Goal: Communication & Community: Participate in discussion

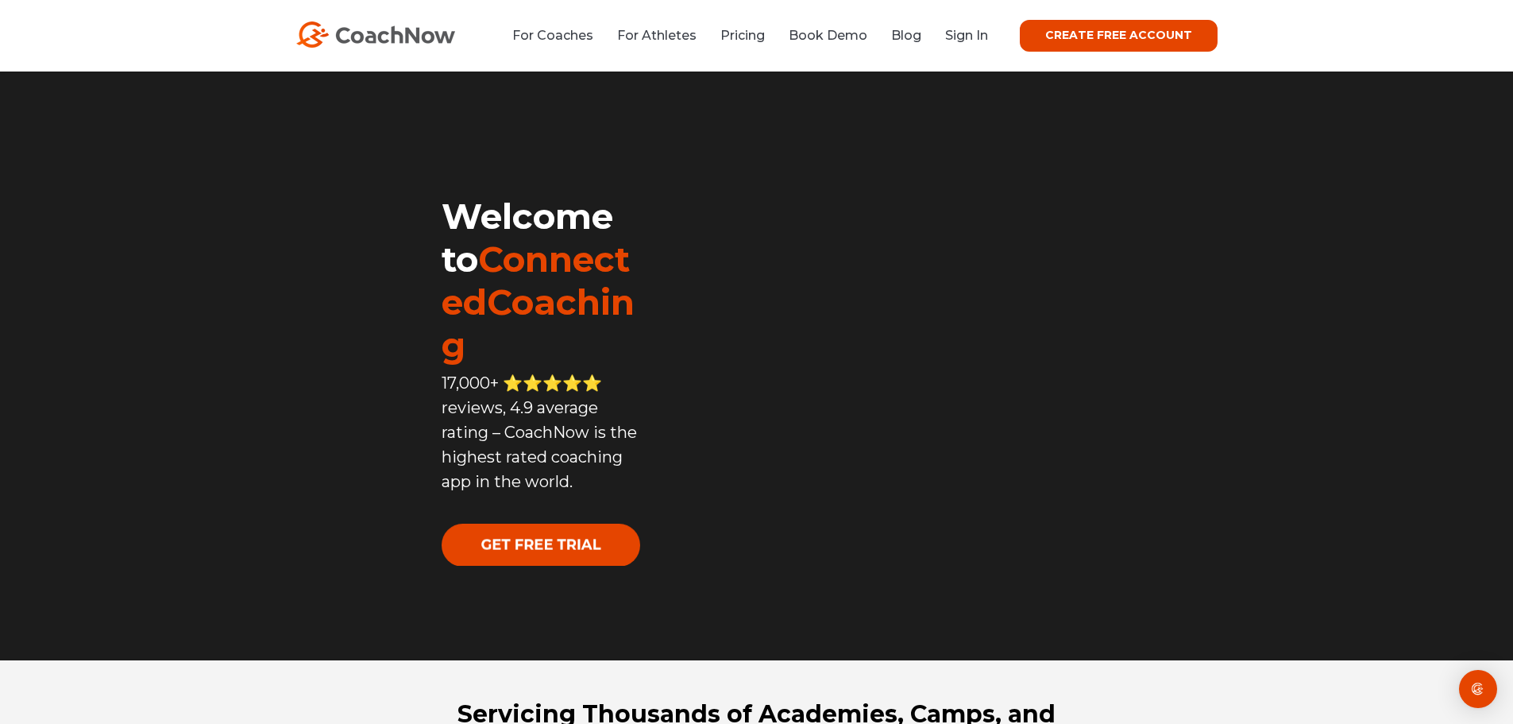
click at [971, 33] on link "Sign In" at bounding box center [966, 35] width 43 height 15
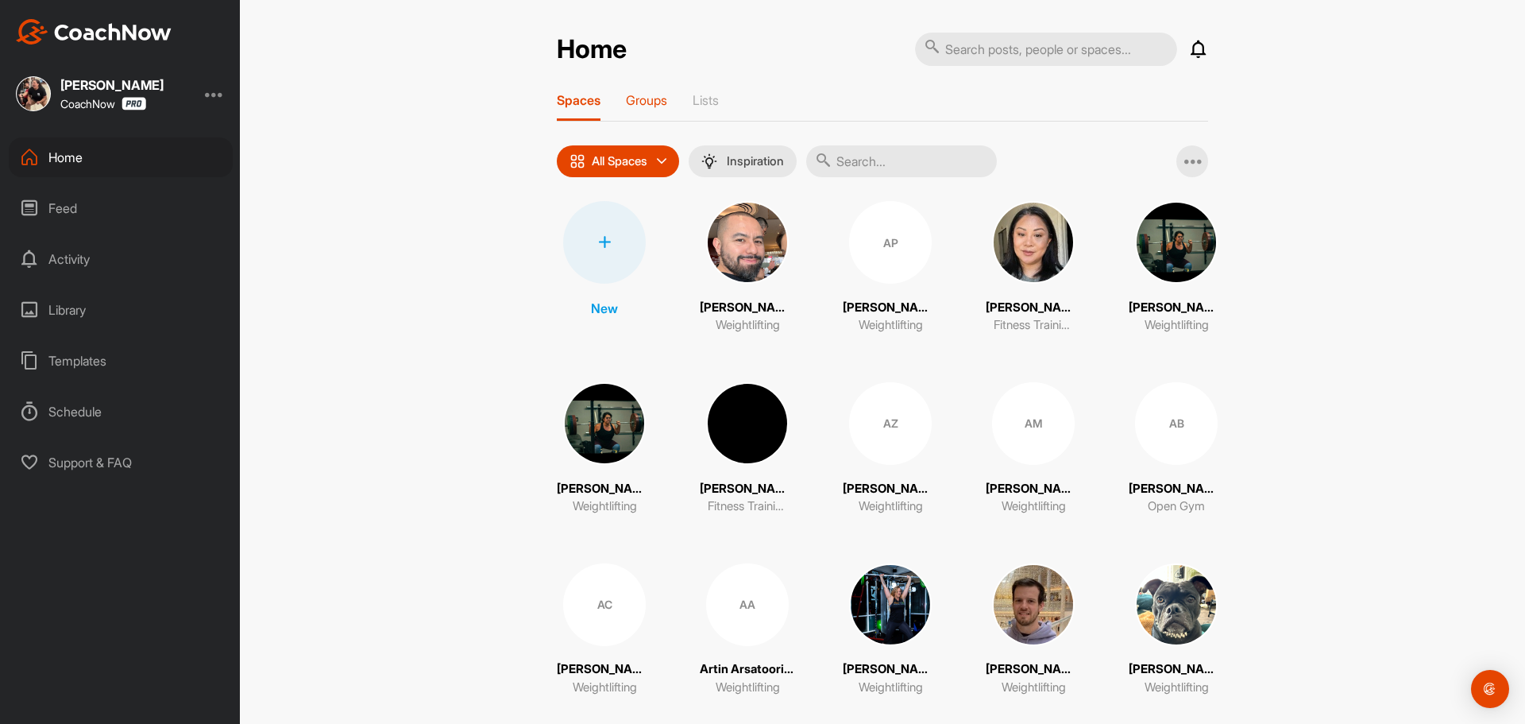
click at [636, 94] on p "Groups" at bounding box center [646, 100] width 41 height 16
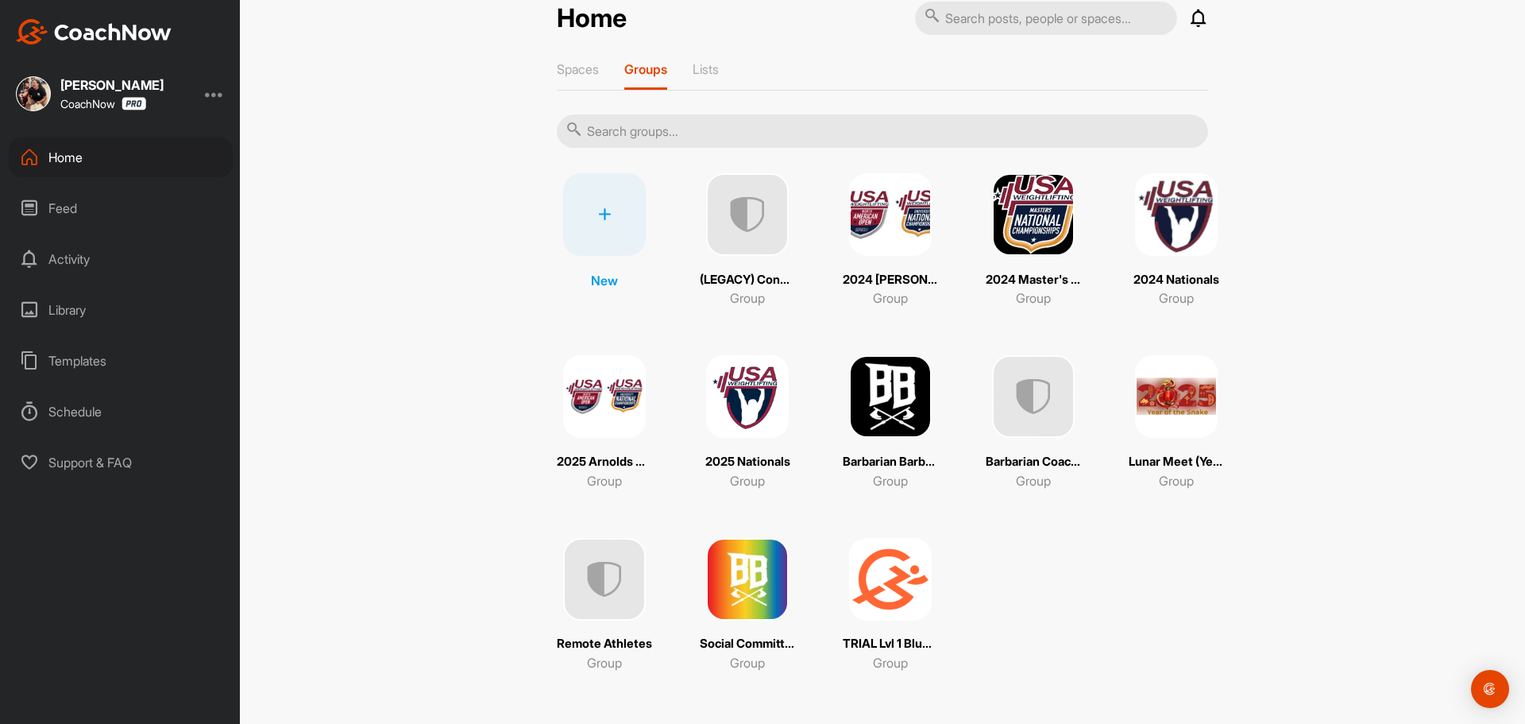
scroll to position [32, 0]
click at [1046, 423] on img at bounding box center [1033, 395] width 83 height 83
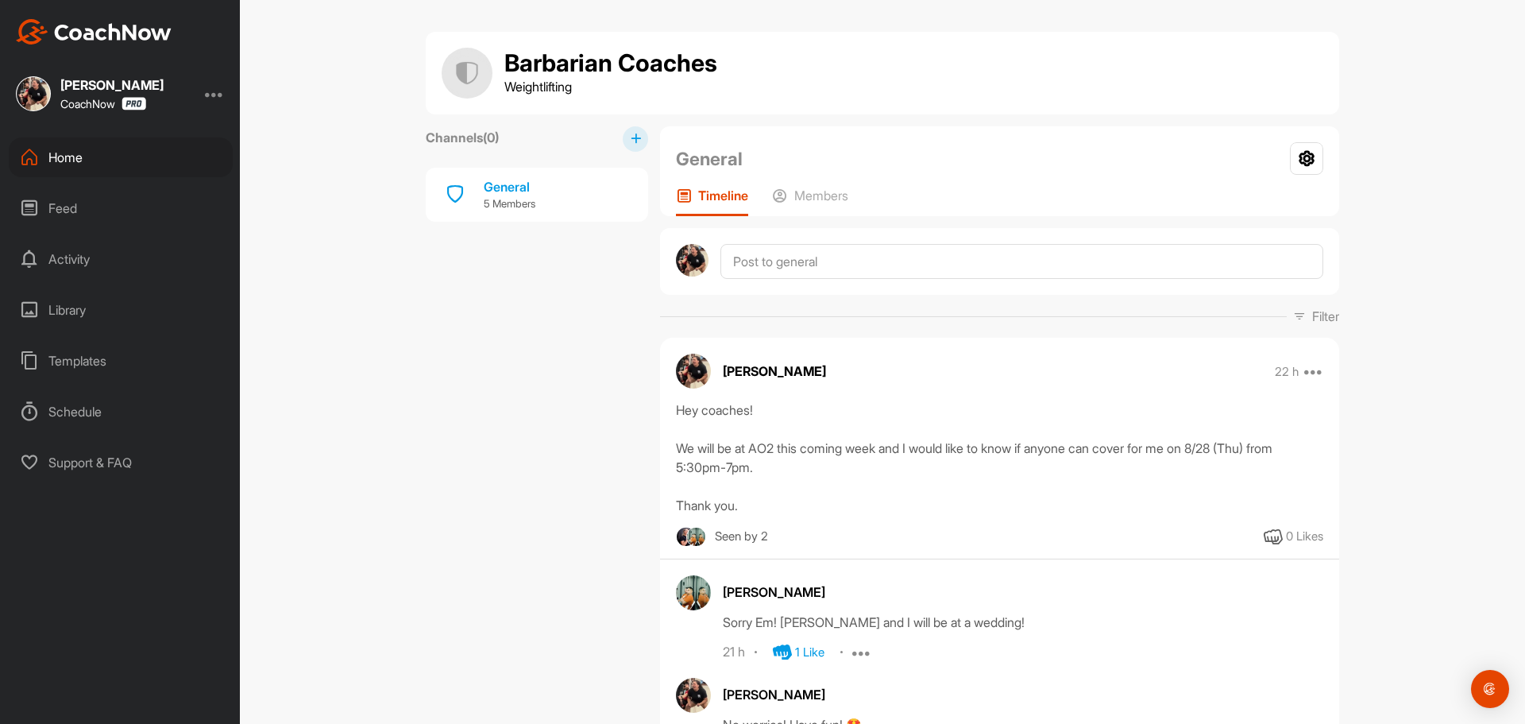
scroll to position [477, 0]
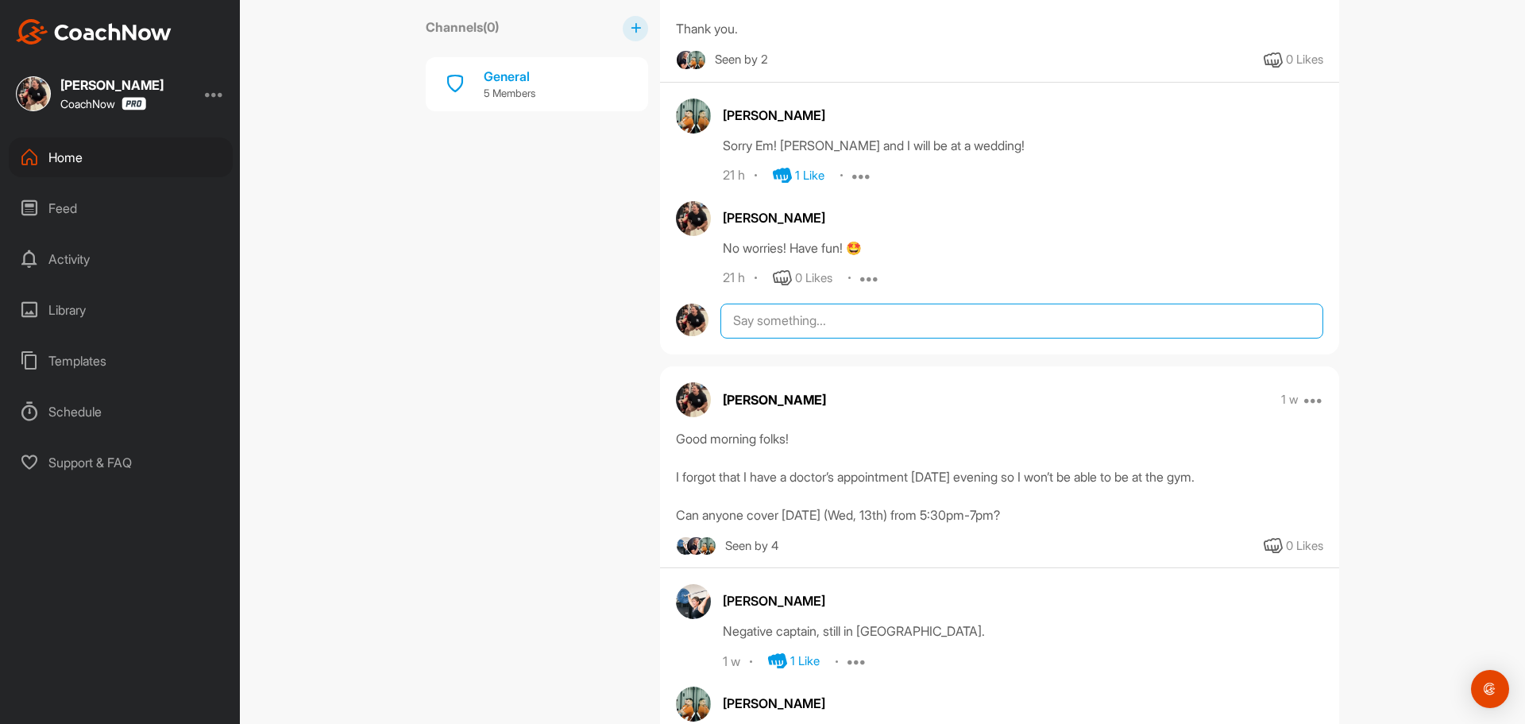
click at [790, 316] on textarea at bounding box center [1022, 320] width 603 height 35
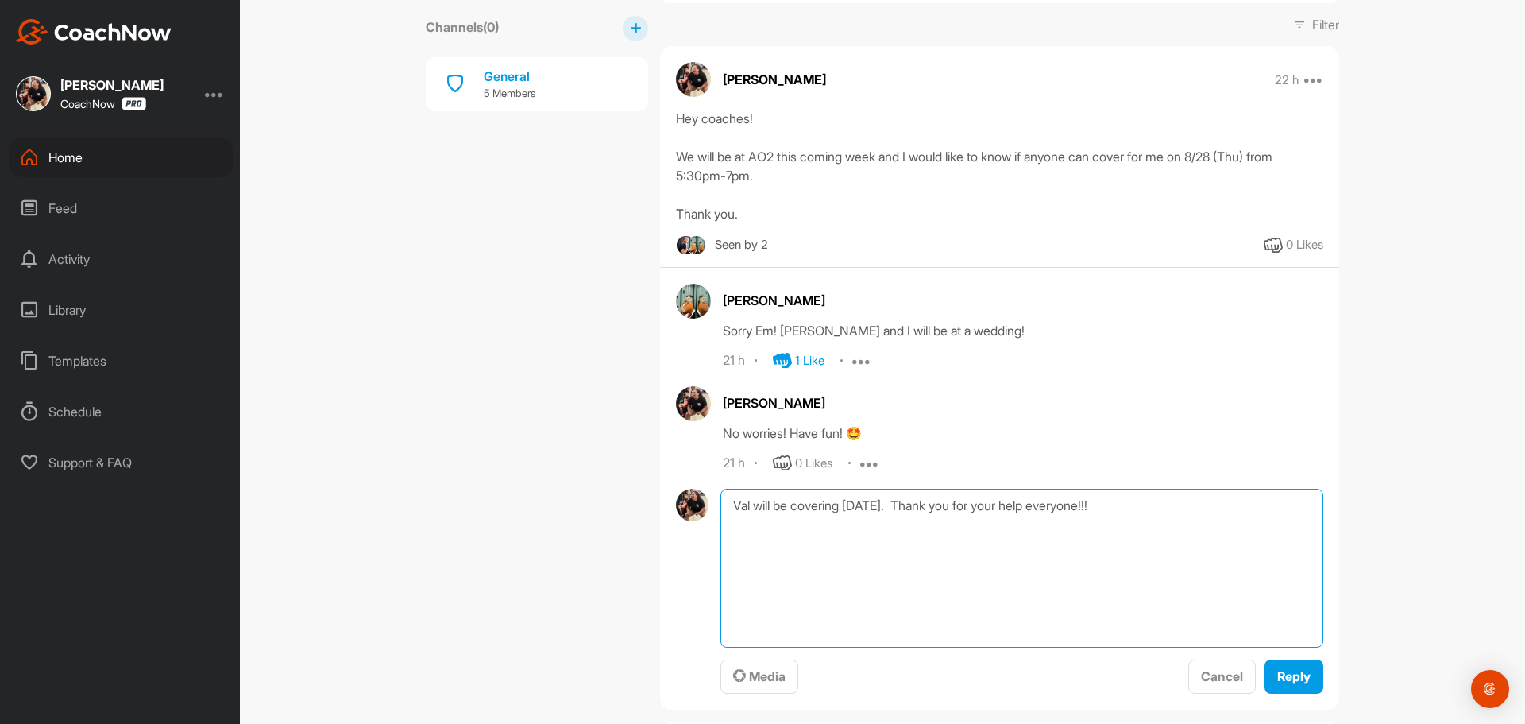
scroll to position [318, 0]
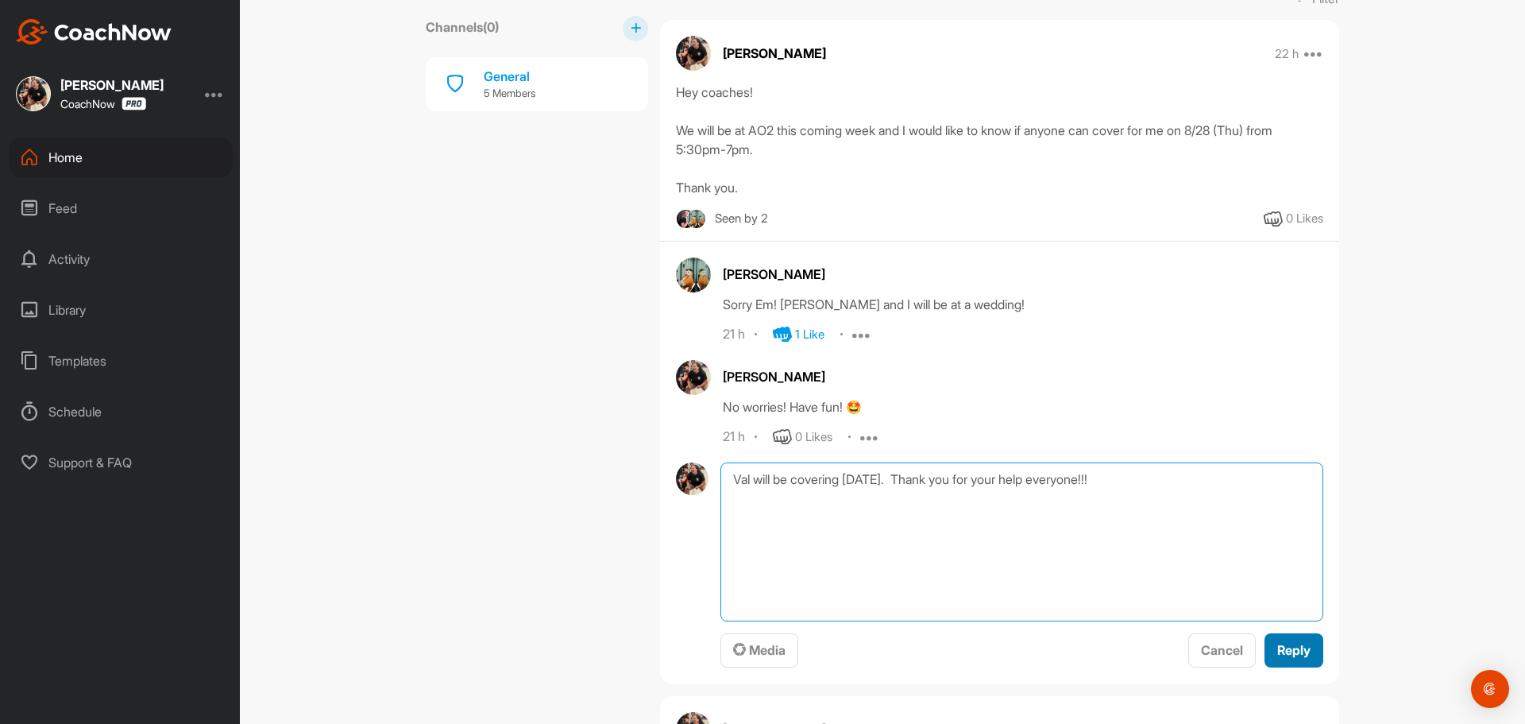
type textarea "Val will be covering [DATE]. Thank you for your help everyone!!!"
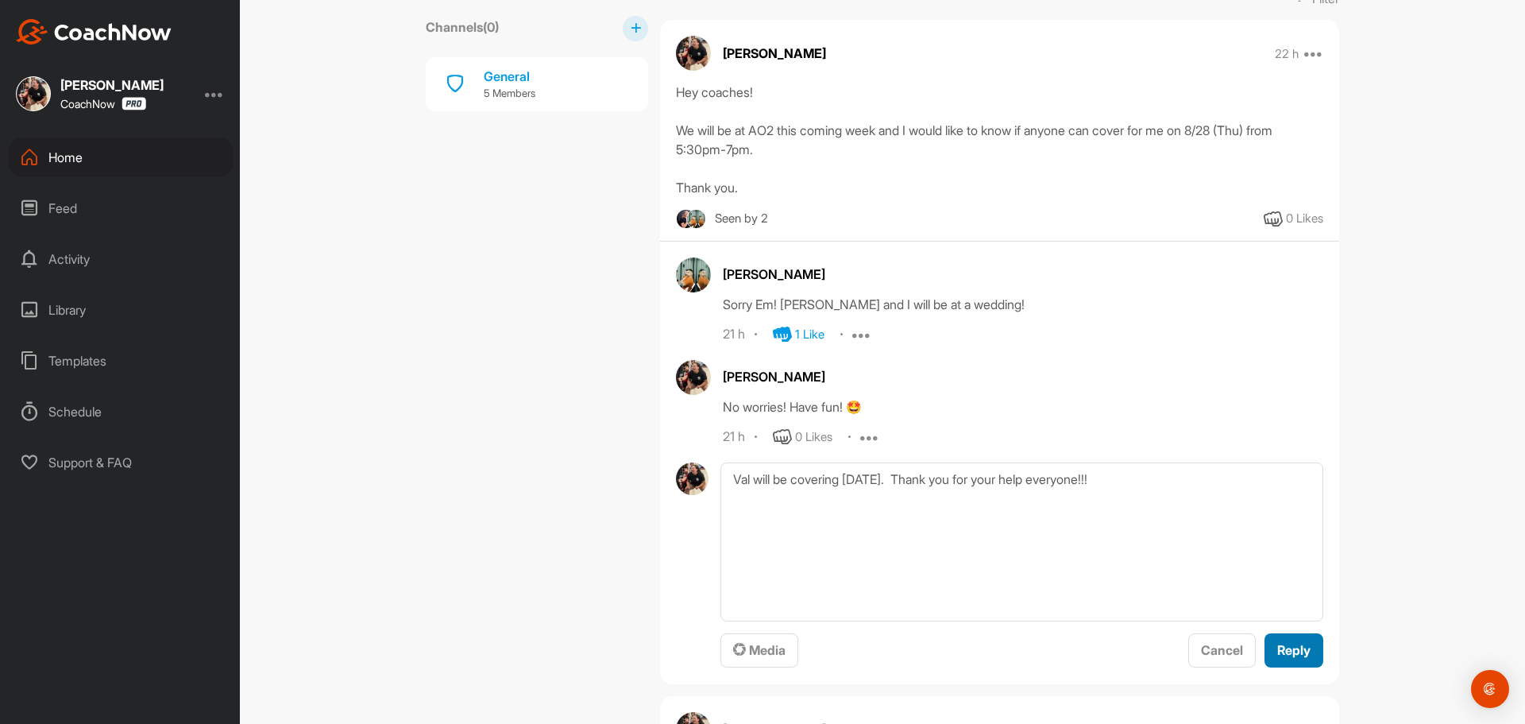
click at [1277, 654] on span "Reply" at bounding box center [1293, 650] width 33 height 16
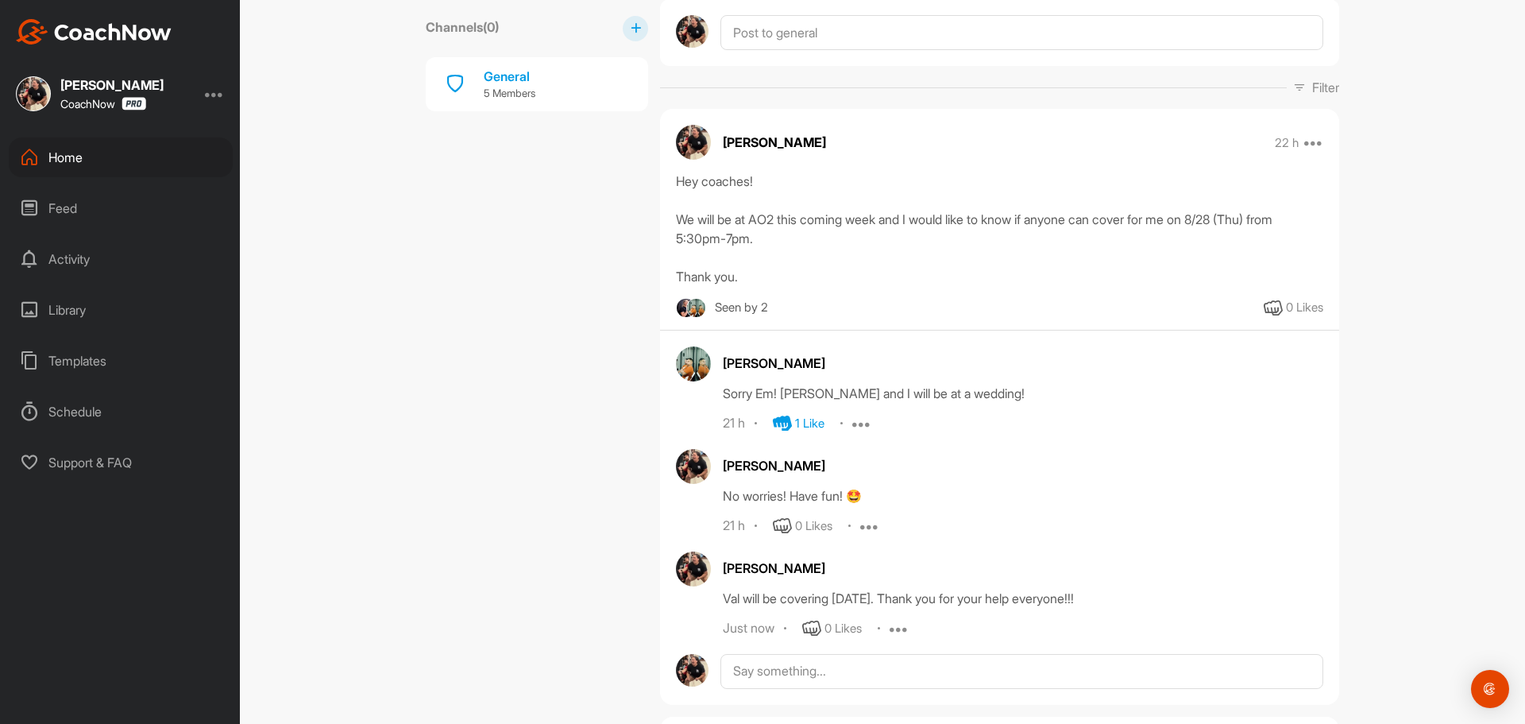
scroll to position [0, 0]
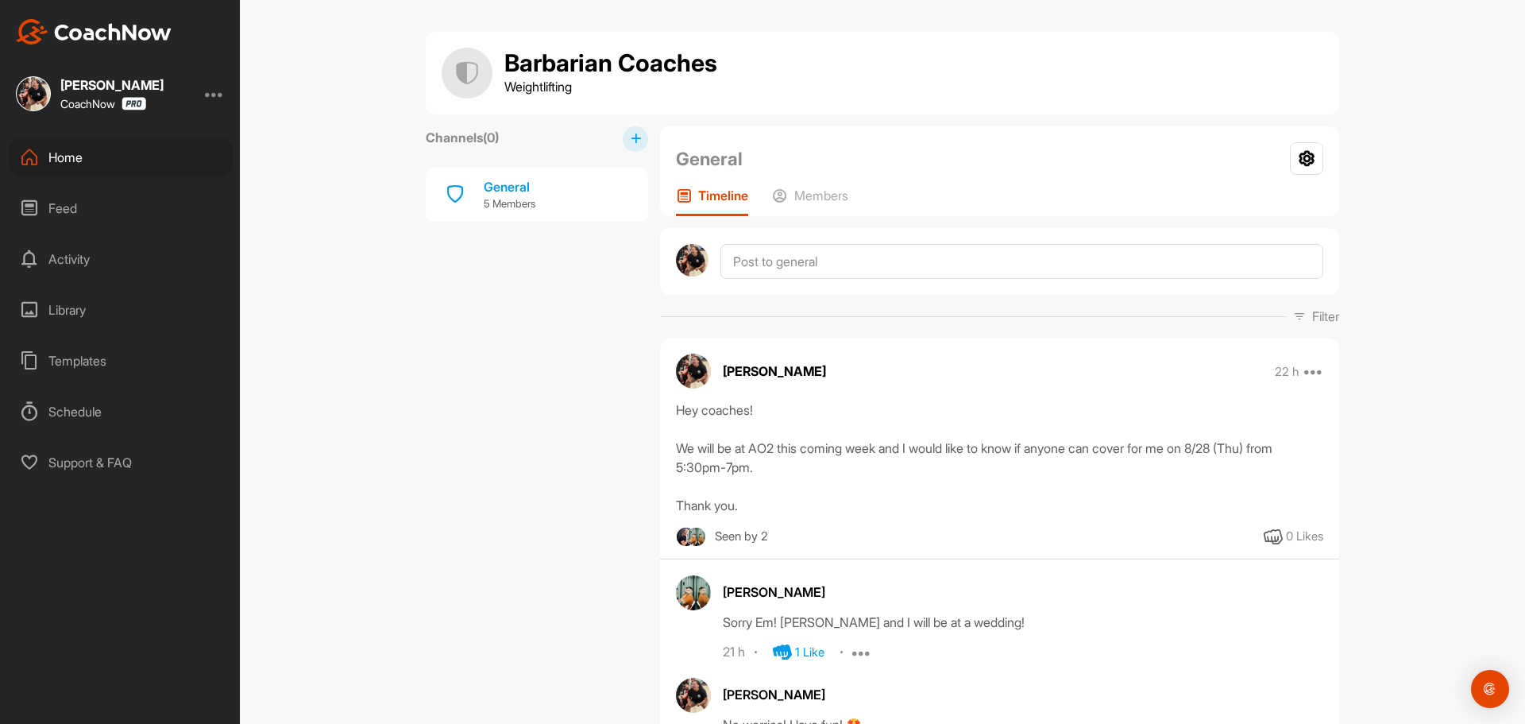
click at [100, 149] on div "Home" at bounding box center [121, 157] width 224 height 40
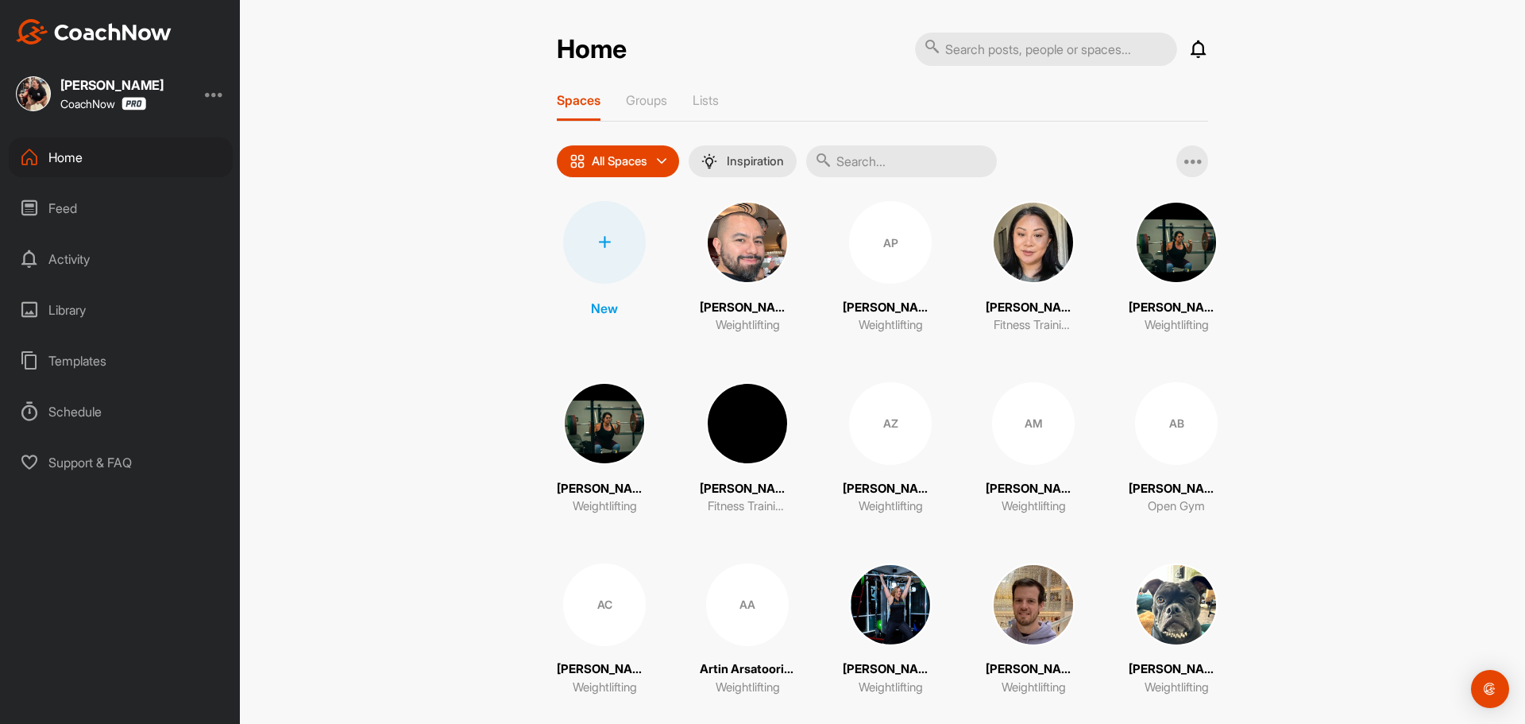
click at [1198, 48] on icon at bounding box center [1198, 49] width 19 height 19
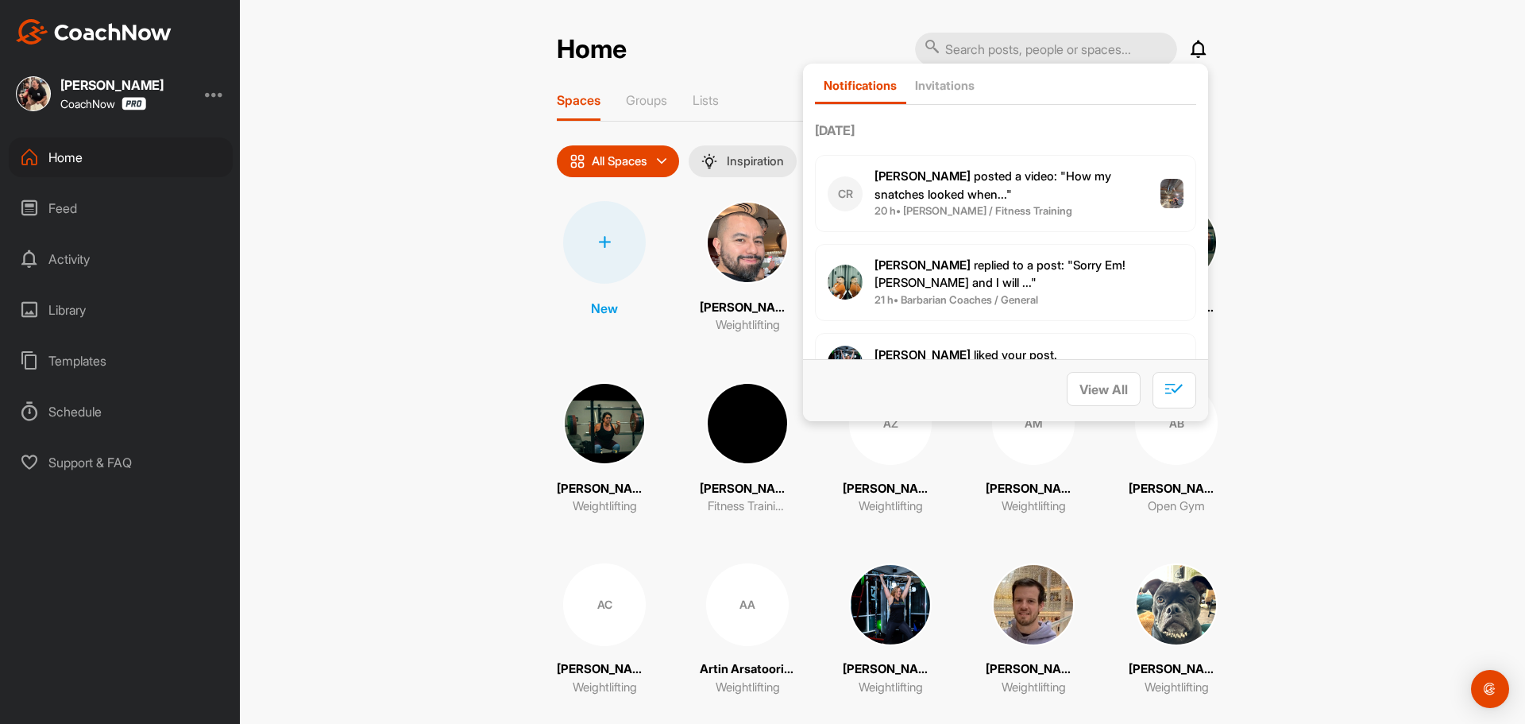
click at [1009, 209] on b "20 h • [PERSON_NAME] / Fitness Training" at bounding box center [974, 210] width 198 height 13
